Goal: Communication & Community: Ask a question

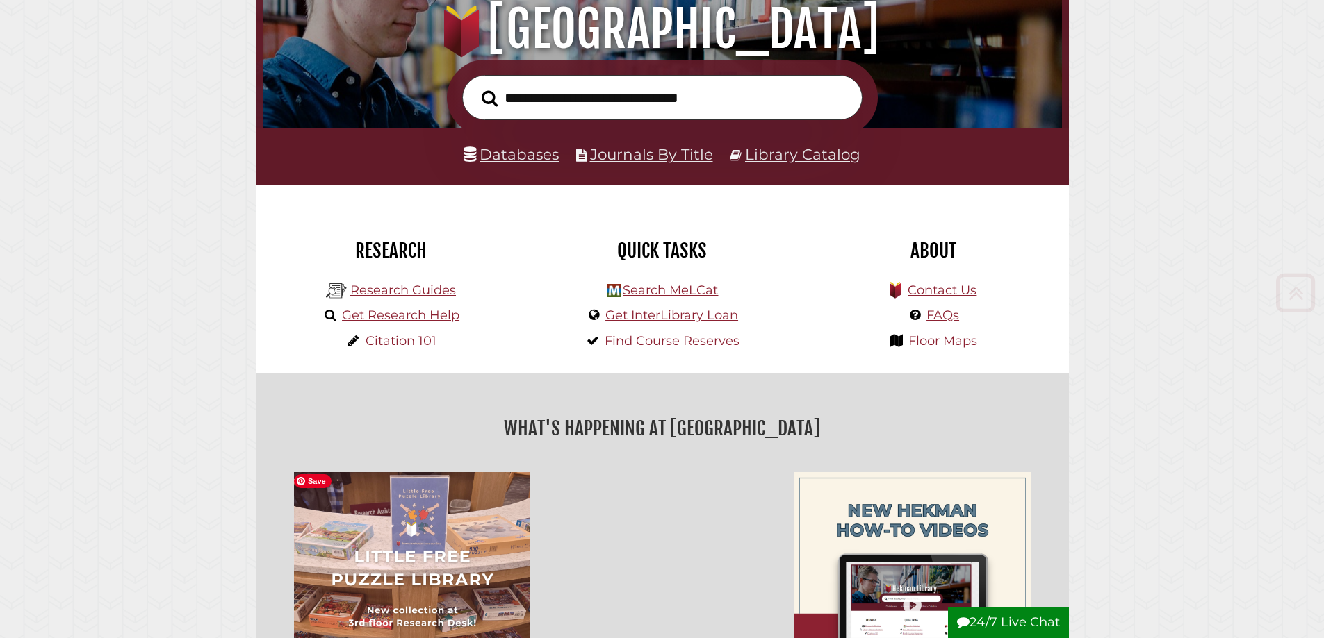
scroll to position [208, 0]
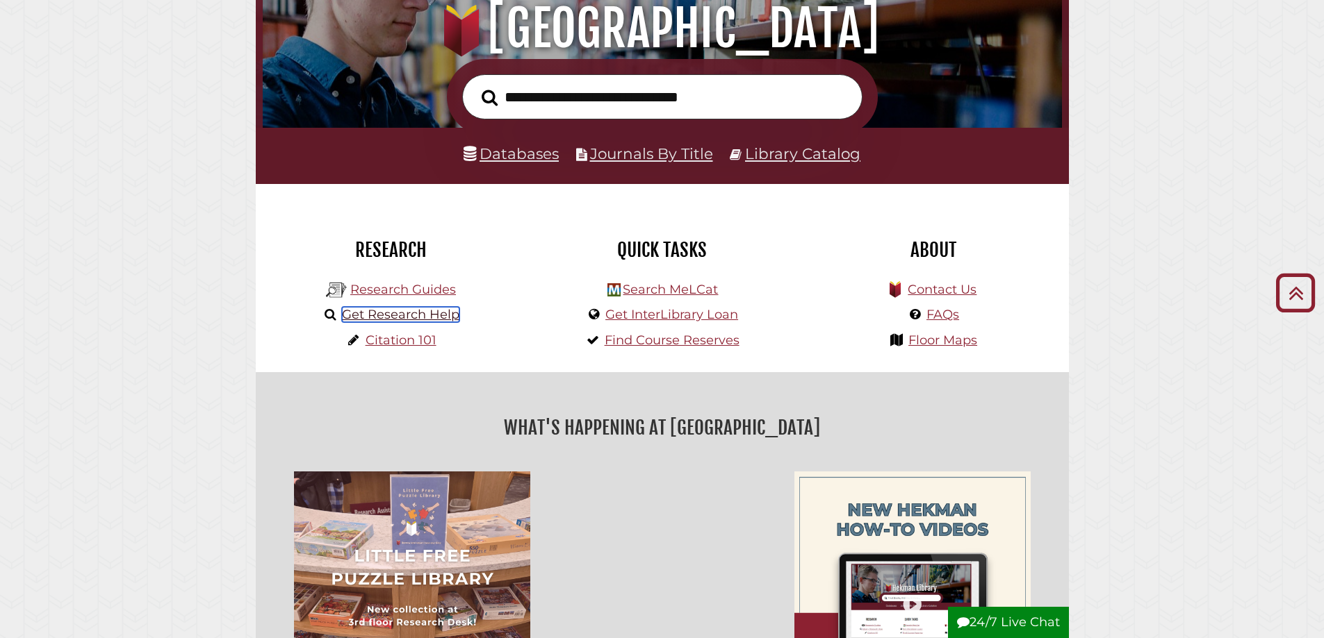
click at [410, 315] on link "Get Research Help" at bounding box center [400, 314] width 117 height 15
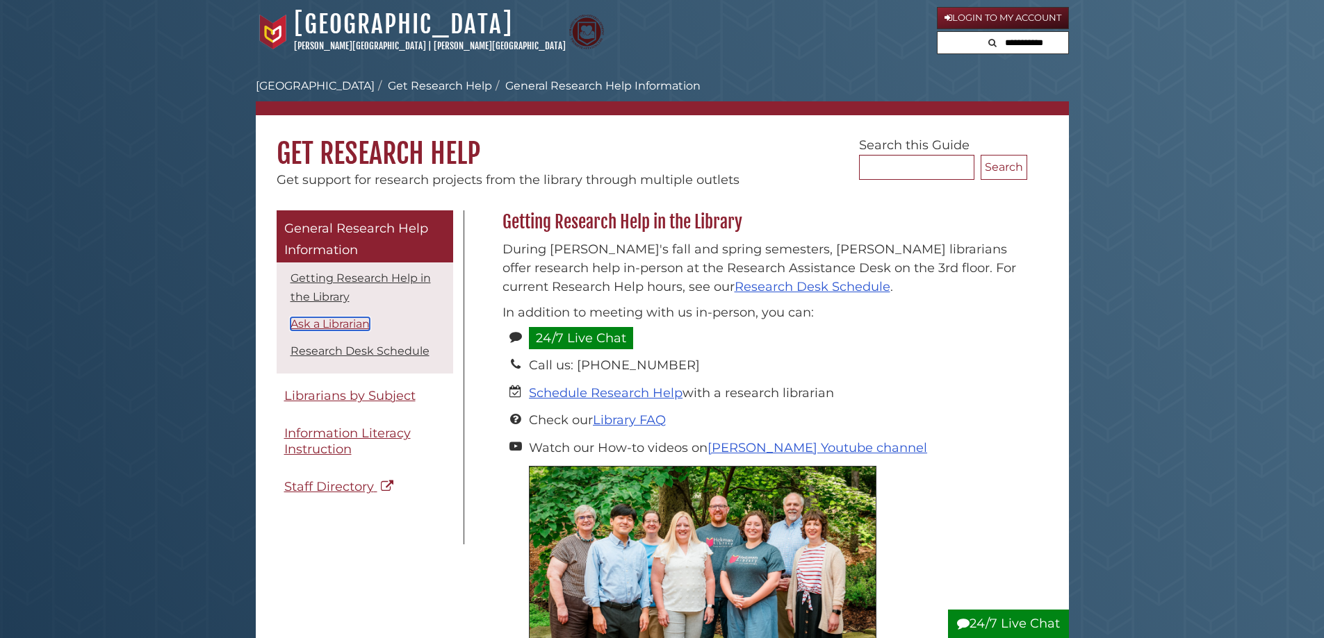
click at [345, 324] on link "Ask a Librarian" at bounding box center [329, 324] width 79 height 13
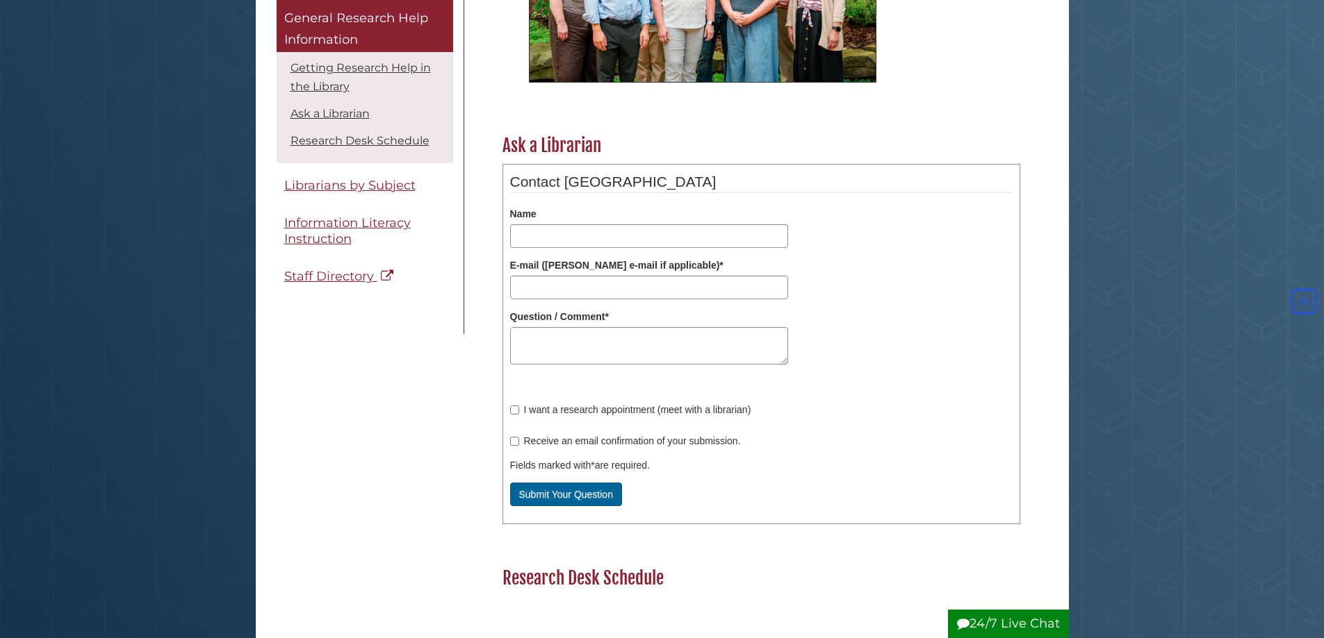
scroll to position [370, 0]
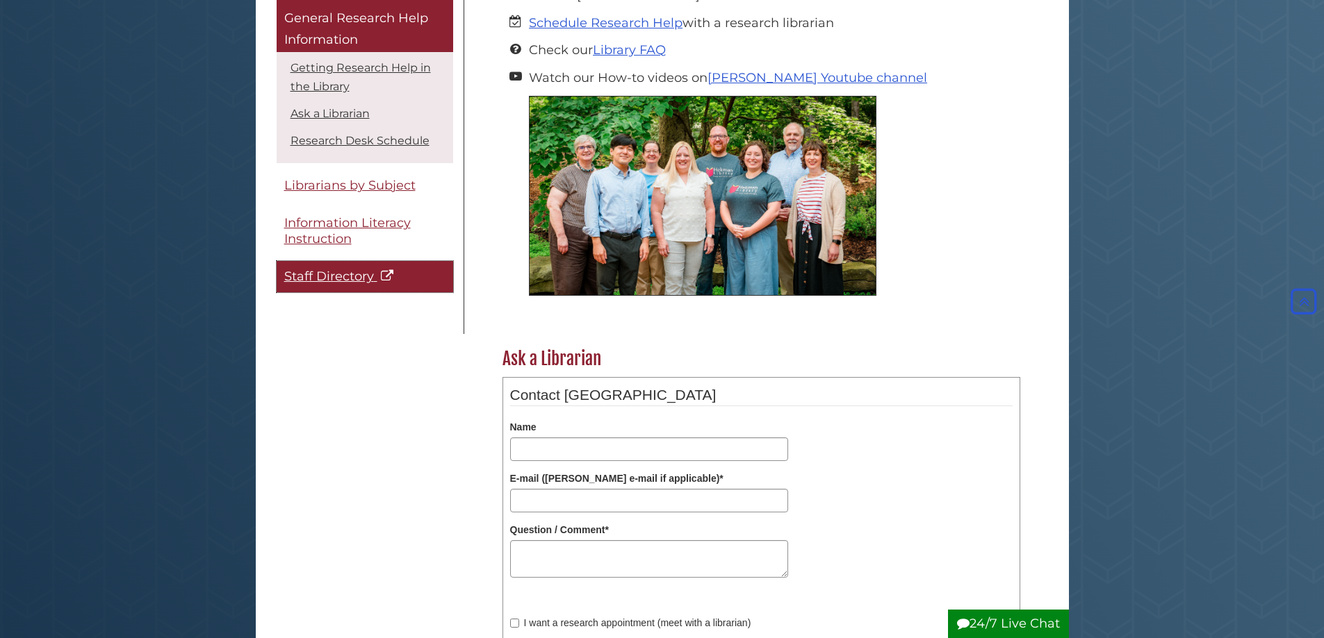
click at [359, 277] on span "Staff Directory" at bounding box center [329, 277] width 90 height 15
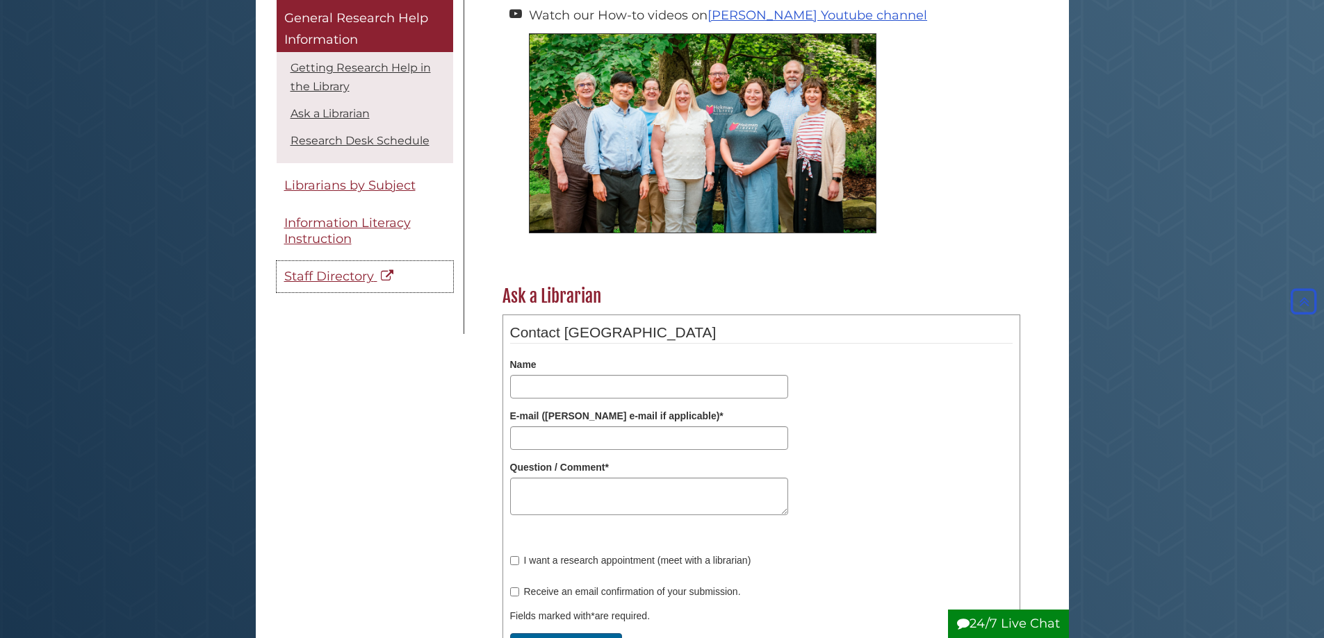
scroll to position [509, 0]
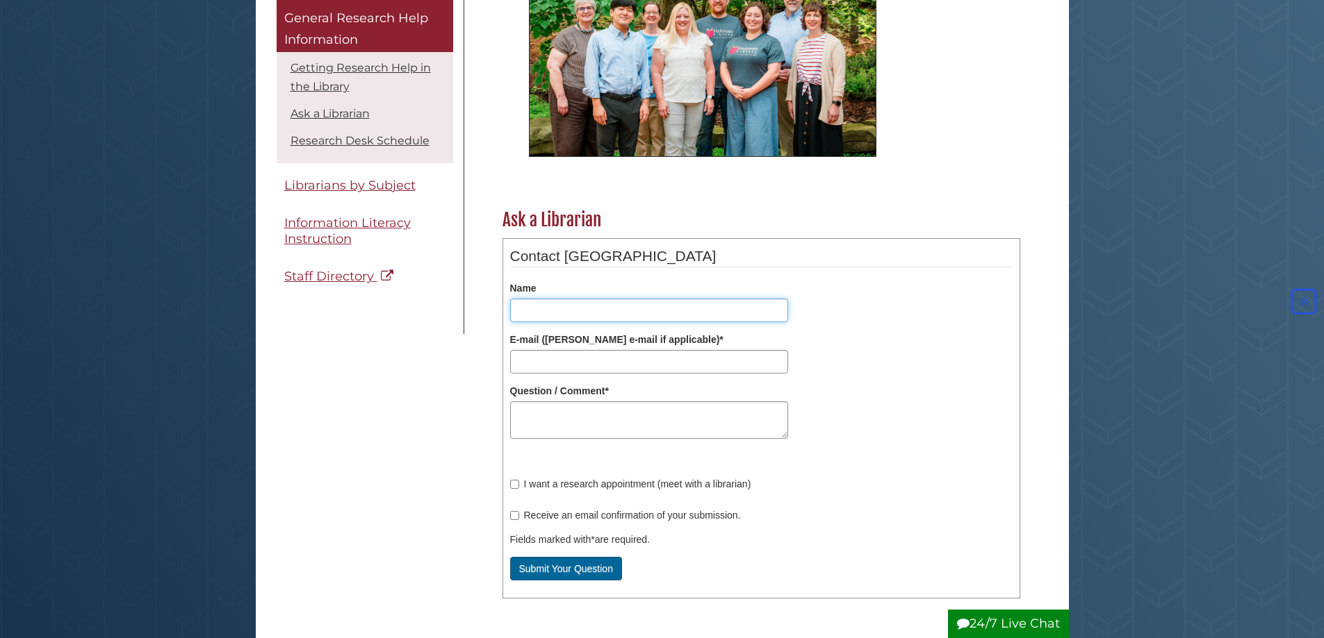
click at [561, 311] on input "Name" at bounding box center [649, 311] width 278 height 24
type input "**********"
click at [561, 415] on textarea "Question / Comment *" at bounding box center [649, 421] width 278 height 38
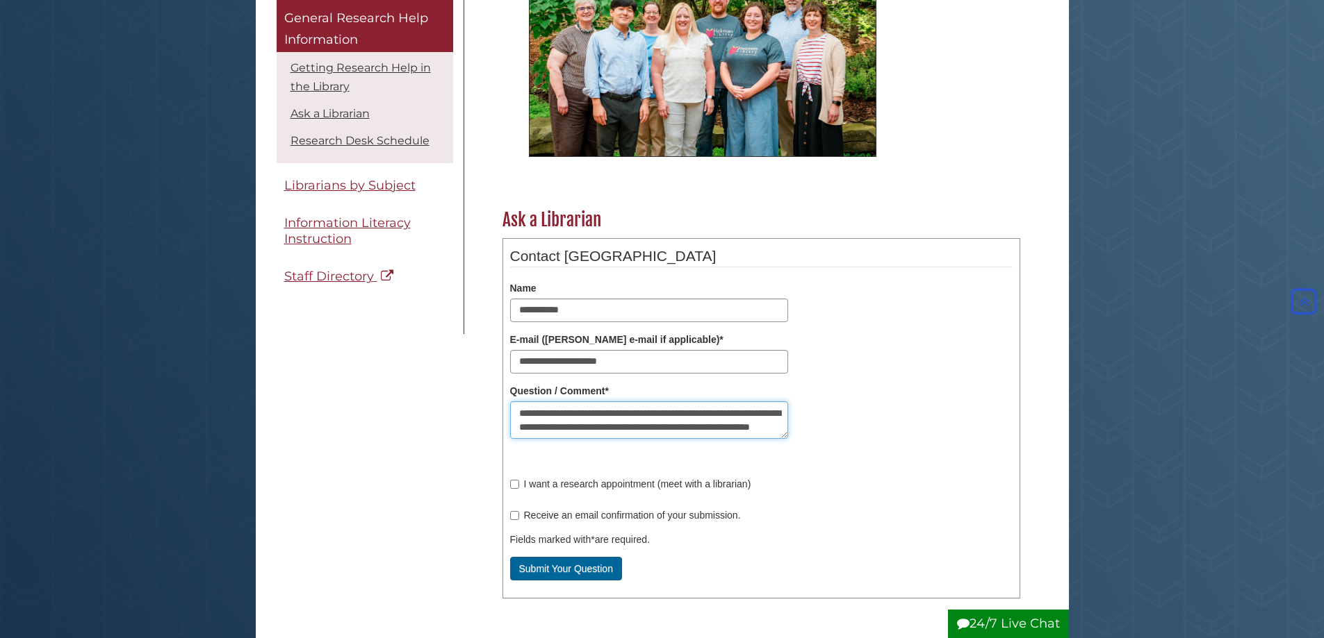
scroll to position [22, 0]
type textarea "**********"
click at [562, 572] on button "Submit Your Question" at bounding box center [566, 569] width 112 height 24
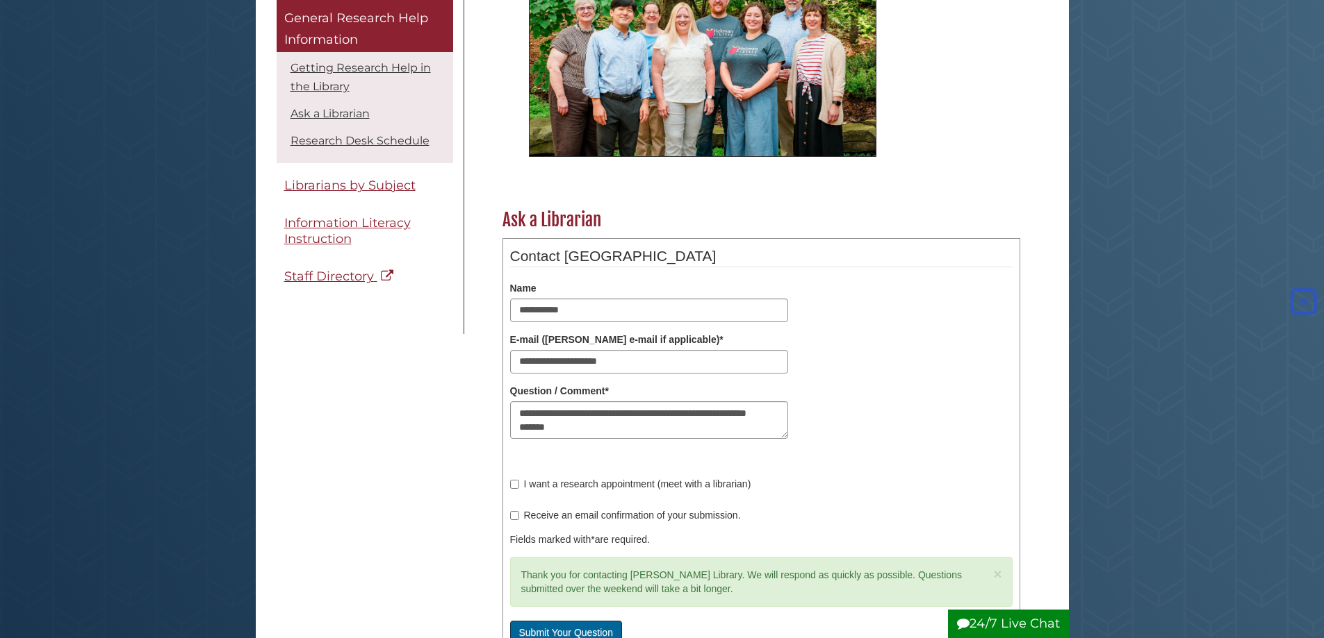
scroll to position [0, 0]
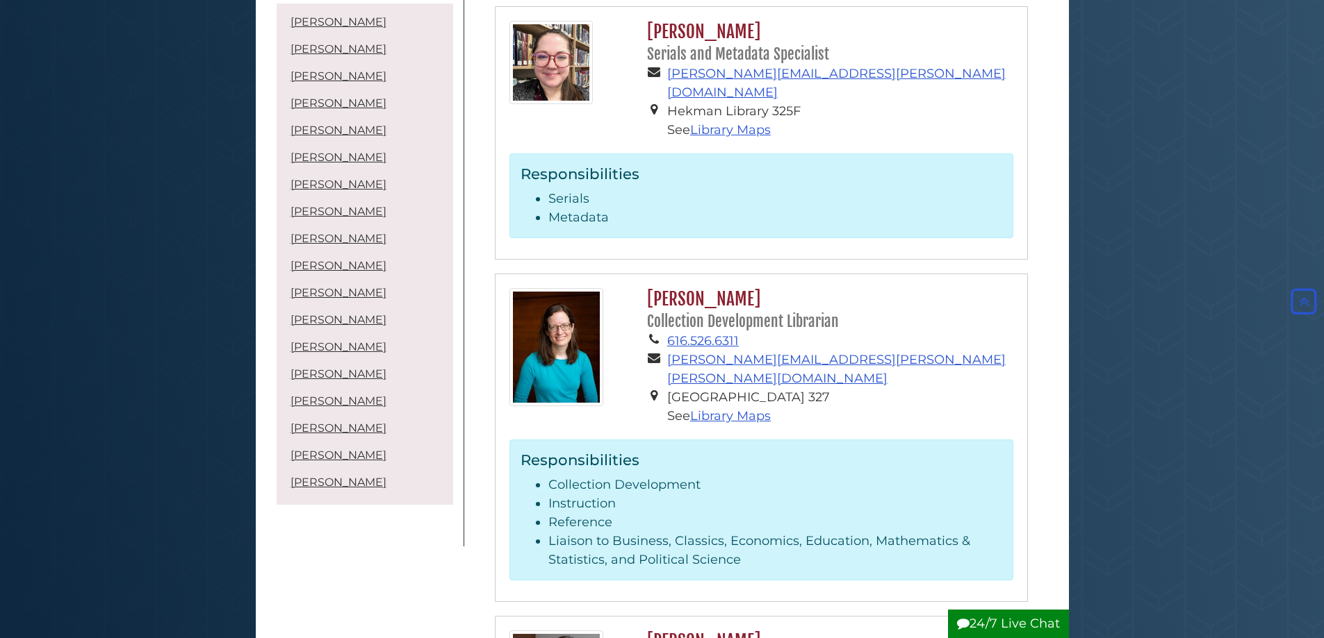
scroll to position [4794, 0]
